Goal: Register for event/course

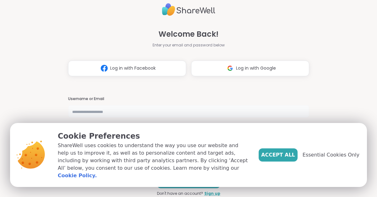
type input "**********"
click at [276, 158] on span "Accept All" at bounding box center [278, 155] width 34 height 8
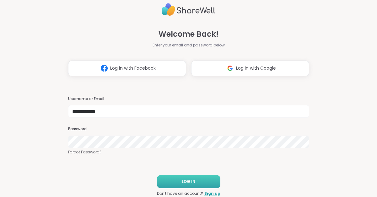
click at [175, 182] on button "LOG IN" at bounding box center [188, 181] width 63 height 13
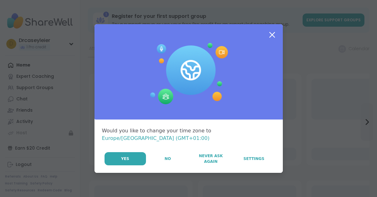
click at [136, 156] on button "Yes" at bounding box center [125, 158] width 41 height 13
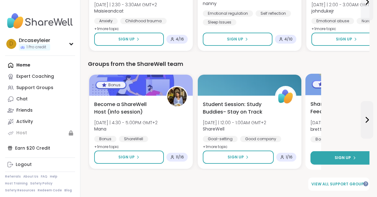
scroll to position [480, 0]
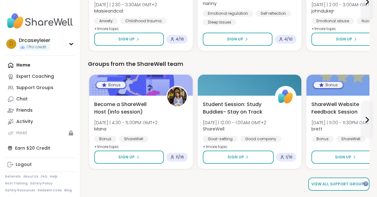
click at [338, 183] on span "View all support groups" at bounding box center [338, 184] width 55 height 6
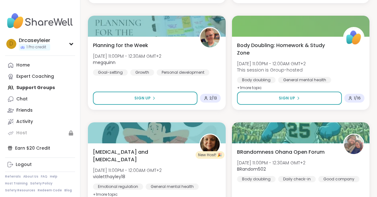
scroll to position [1161, 0]
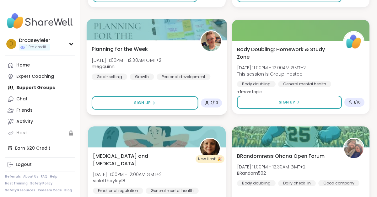
click at [211, 62] on div "Planning for the Week Sat, Oct 11 | 11:00PM - 12:30AM GMT+2 megquinn Goal-setti…" at bounding box center [157, 62] width 130 height 35
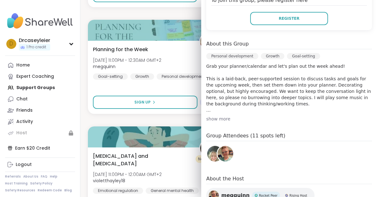
scroll to position [144, 0]
